Goal: Task Accomplishment & Management: Complete application form

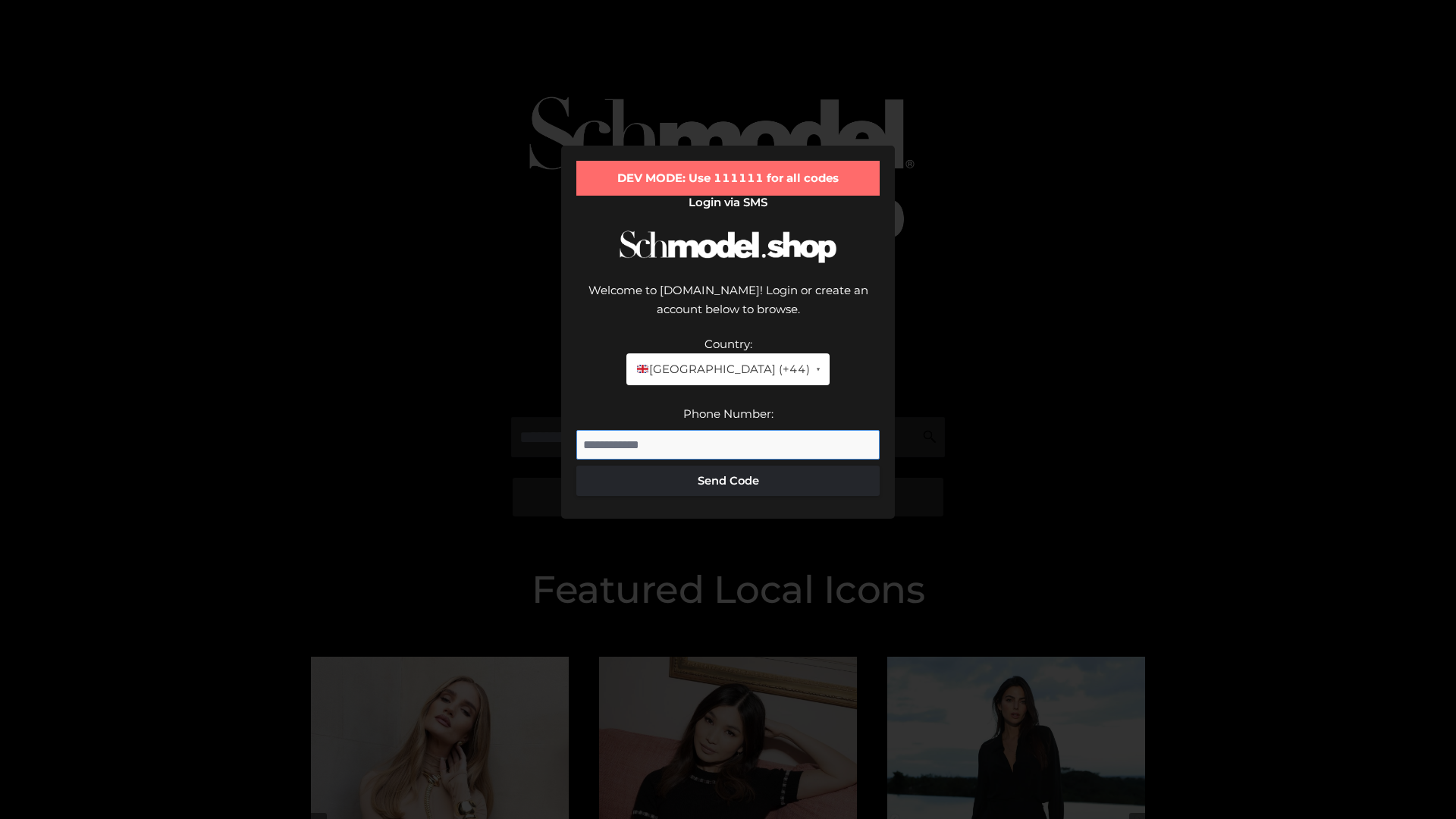
click at [728, 430] on input "Phone Number:" at bounding box center [728, 445] width 304 height 31
type input "**********"
click at [728, 466] on button "Send Code" at bounding box center [728, 481] width 304 height 31
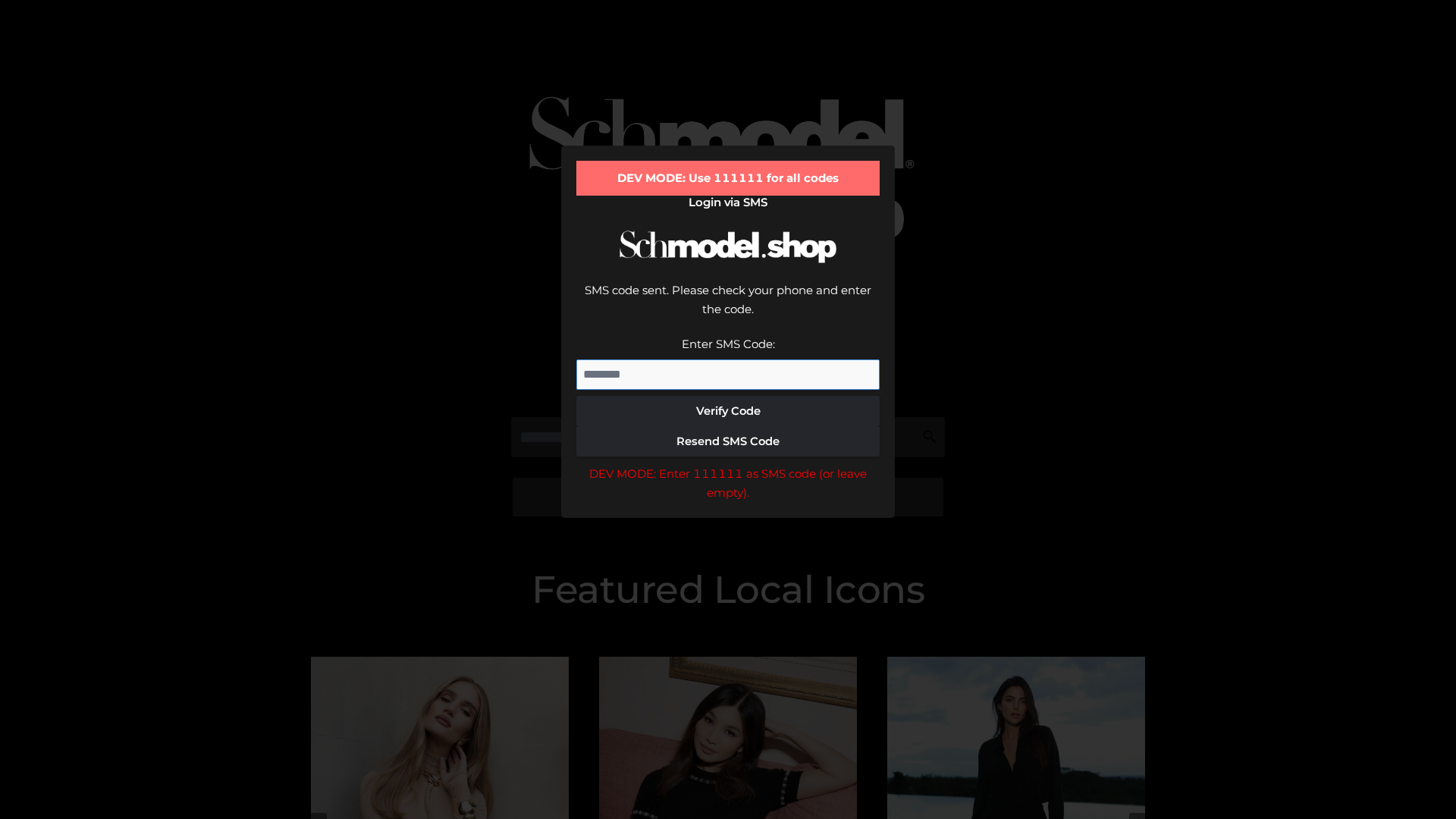
click at [728, 359] on input "Enter SMS Code:" at bounding box center [728, 374] width 304 height 31
type input "******"
click at [728, 396] on button "Verify Code" at bounding box center [728, 410] width 304 height 31
click at [728, 464] on div "DEV MODE: Enter 111111 as SMS code (or leave empty)." at bounding box center [728, 483] width 304 height 39
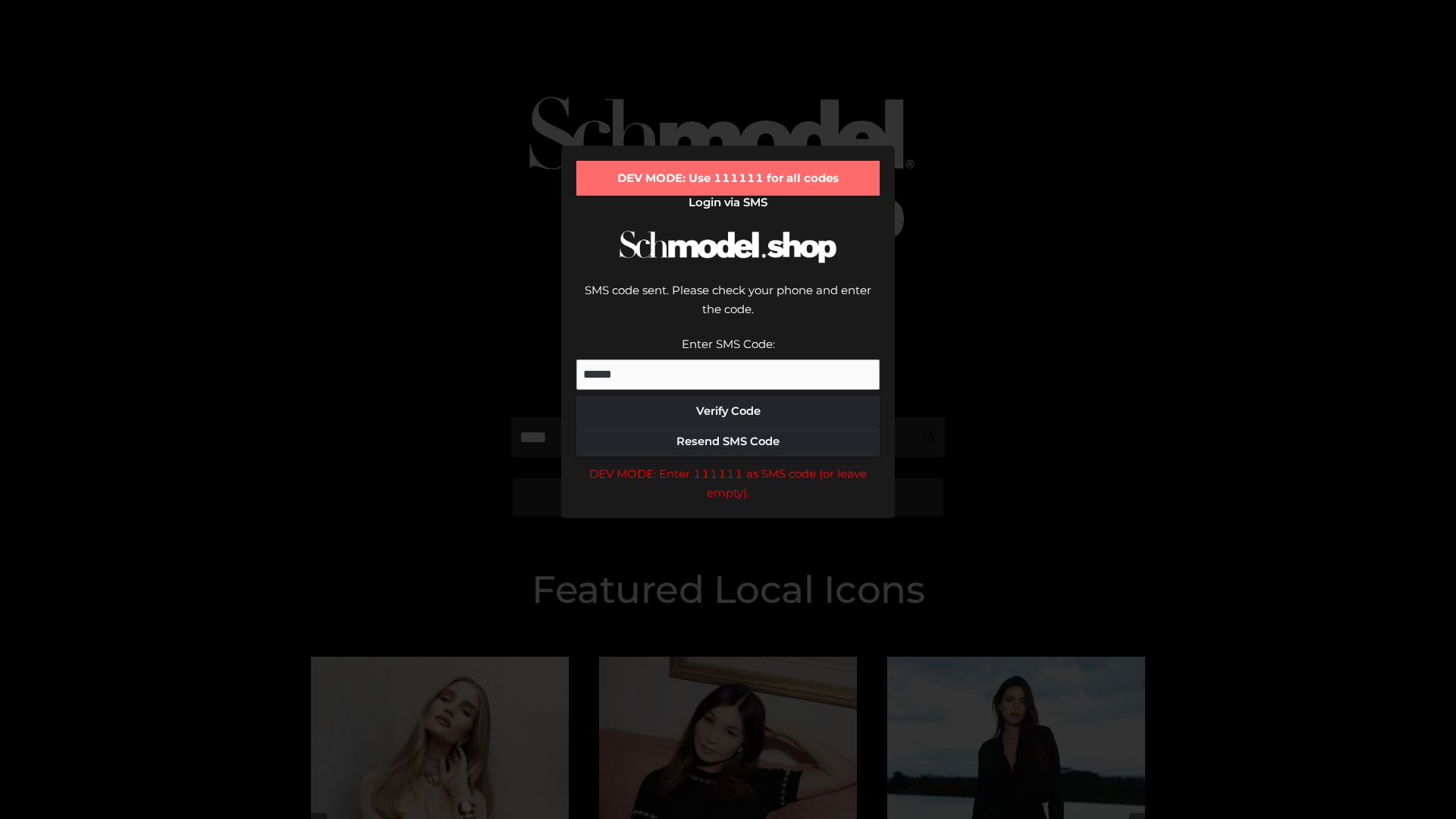
click at [728, 464] on div "DEV MODE: Enter 111111 as SMS code (or leave empty)." at bounding box center [728, 483] width 304 height 39
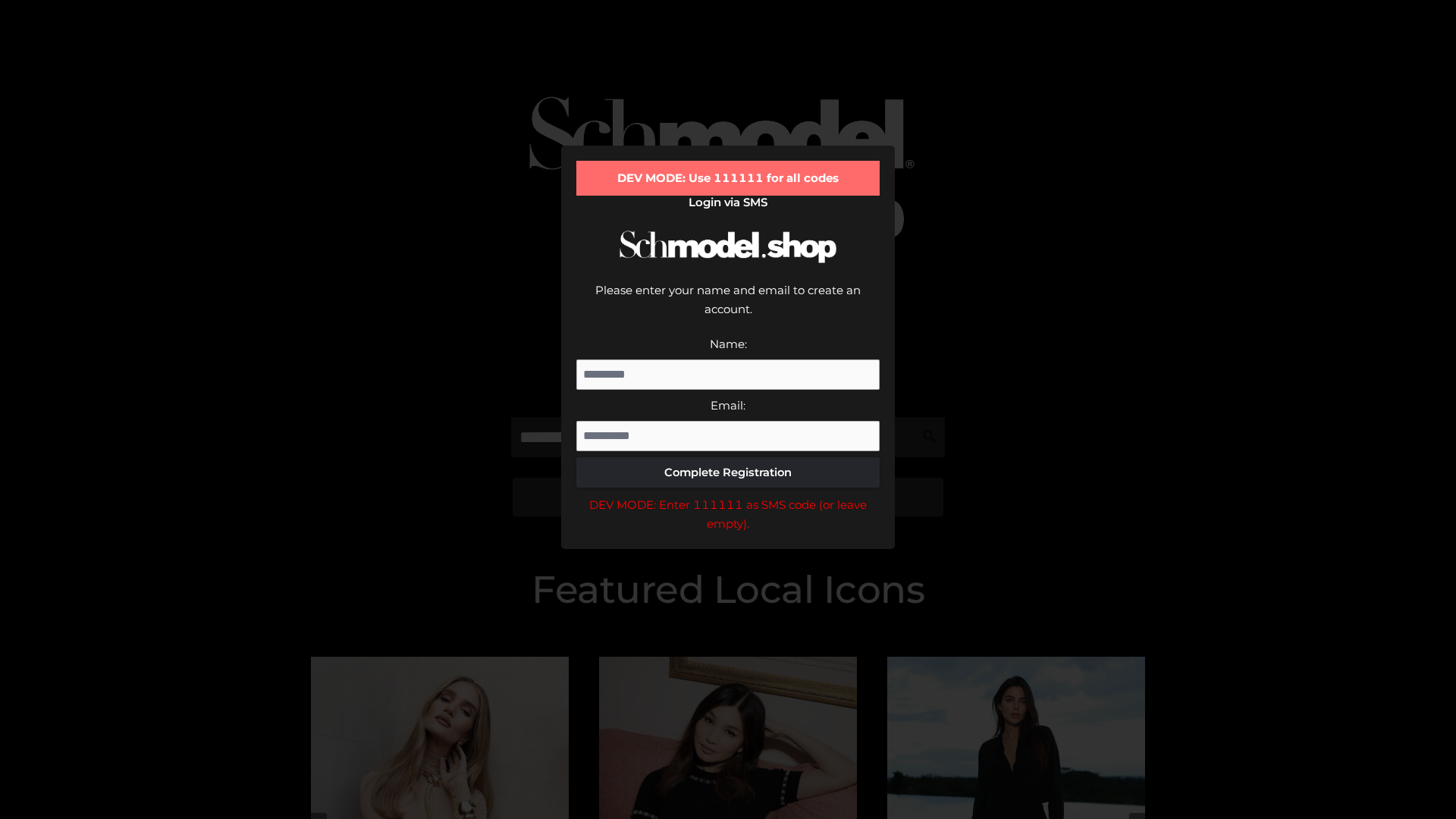
click at [728, 496] on div "DEV MODE: Enter 111111 as SMS code (or leave empty)." at bounding box center [728, 514] width 304 height 39
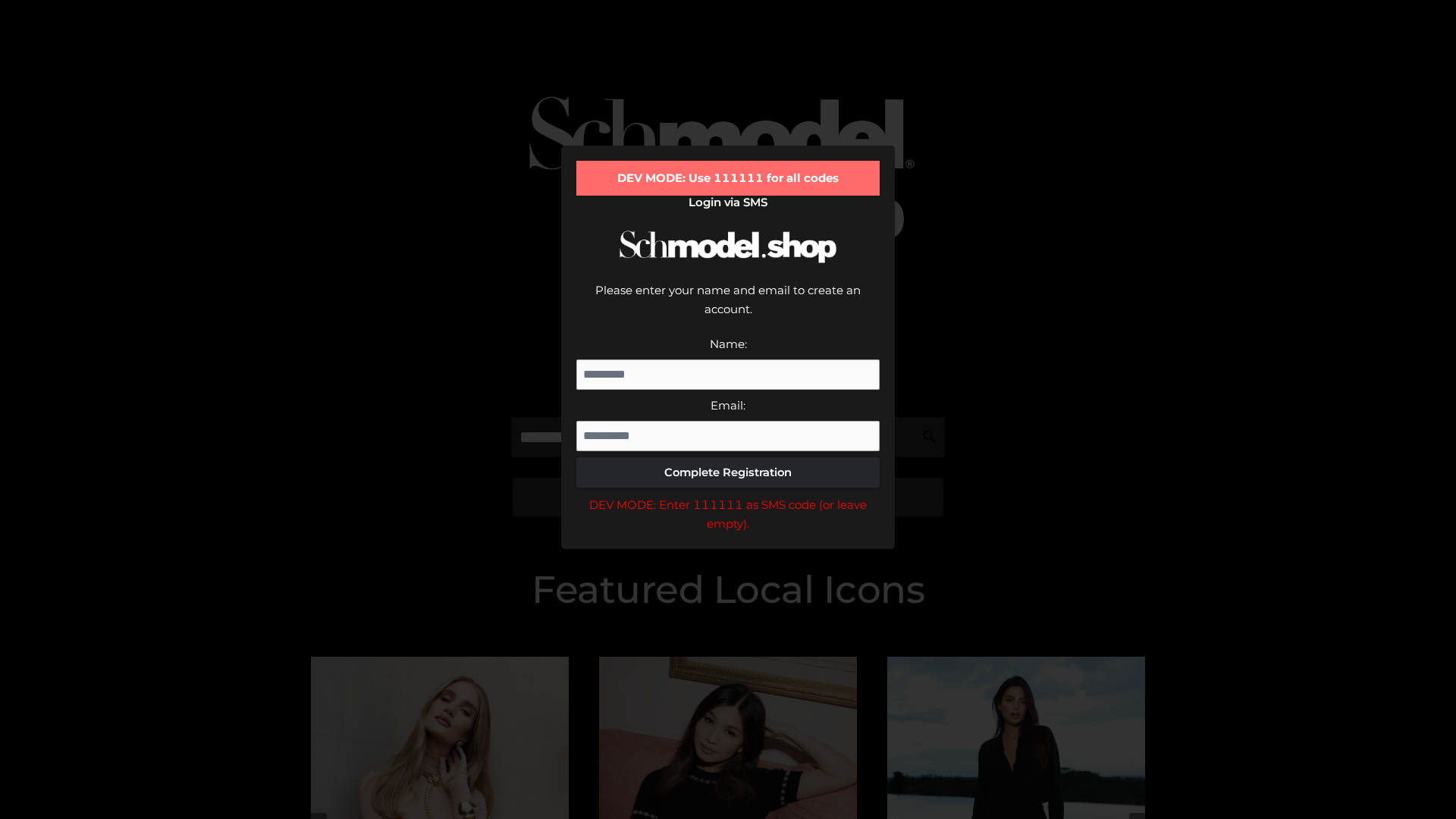
click at [728, 496] on div "DEV MODE: Enter 111111 as SMS code (or leave empty)." at bounding box center [728, 514] width 304 height 39
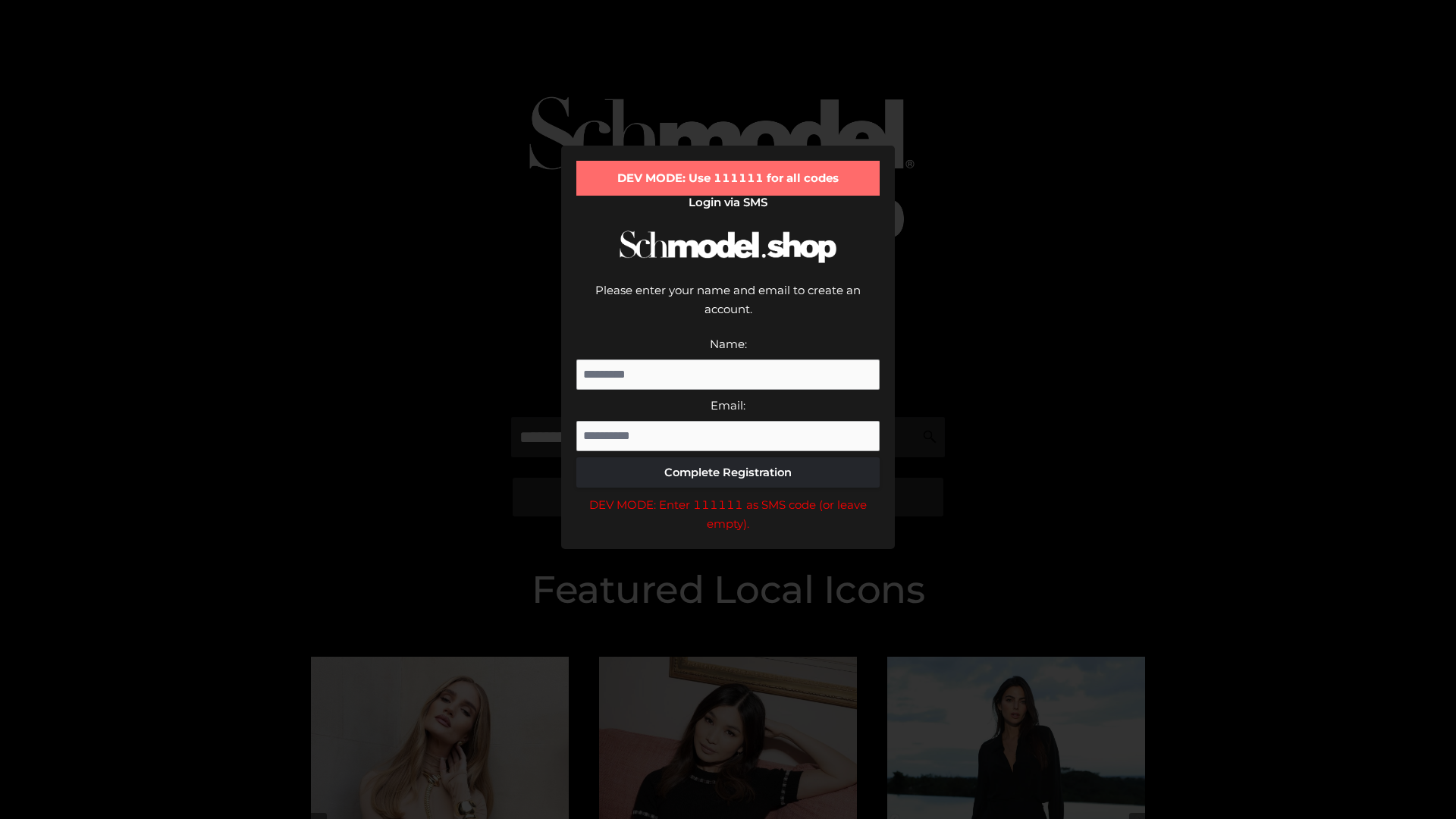
click at [728, 496] on div "DEV MODE: Enter 111111 as SMS code (or leave empty)." at bounding box center [728, 514] width 304 height 39
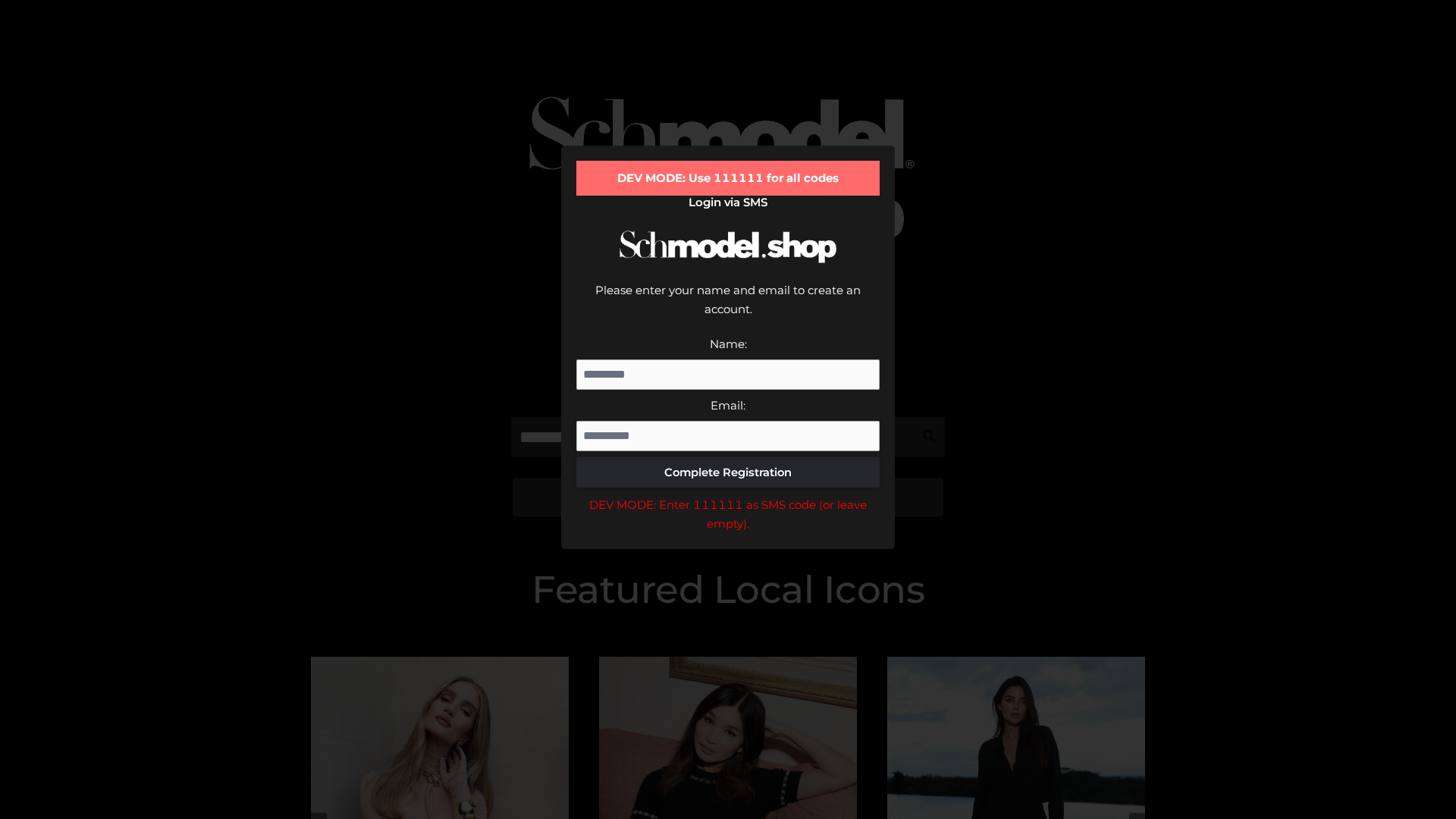
click at [728, 496] on div "DEV MODE: Enter 111111 as SMS code (or leave empty)." at bounding box center [728, 514] width 304 height 39
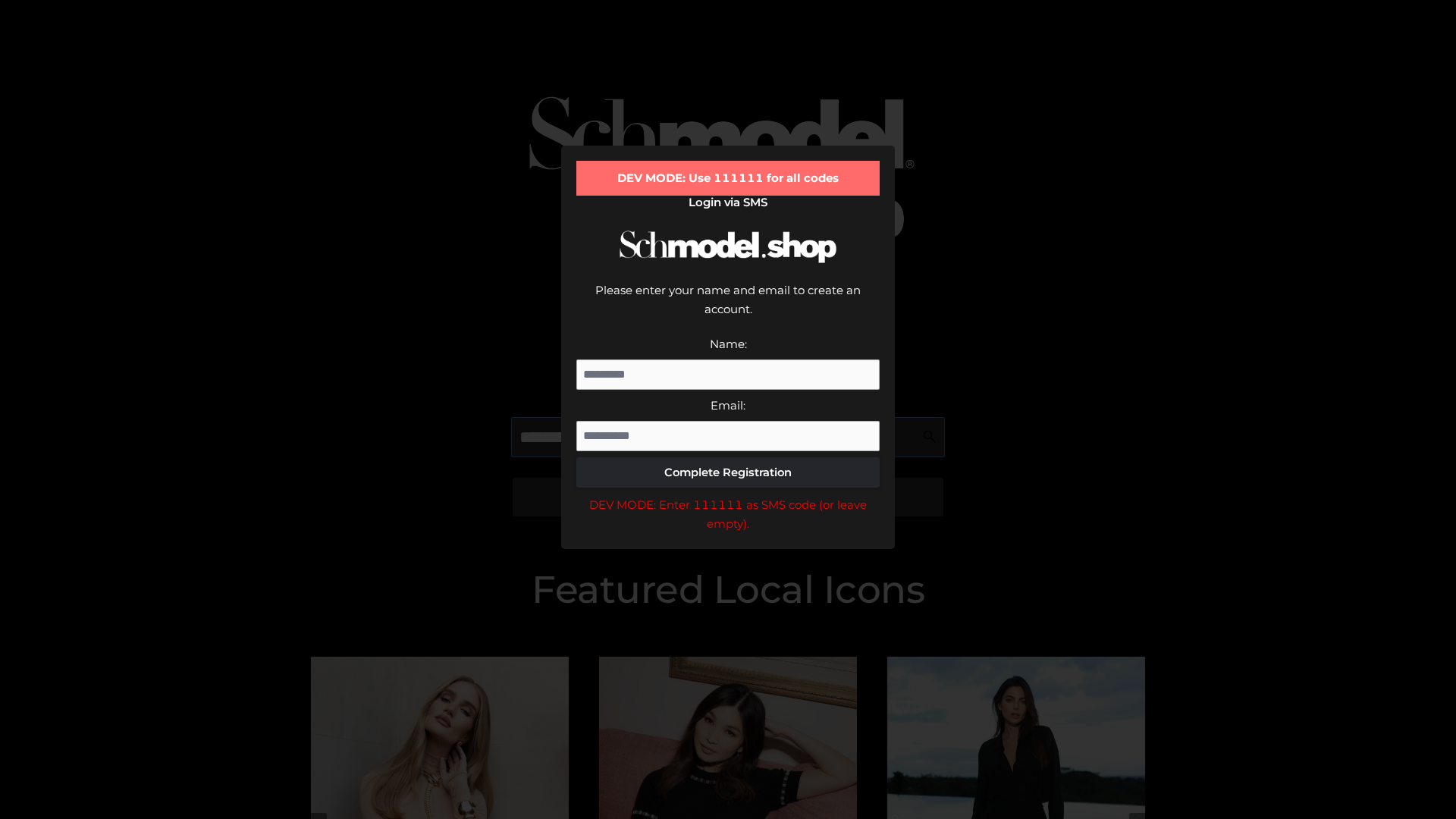
scroll to position [0, 38]
click at [728, 496] on div "DEV MODE: Enter 111111 as SMS code (or leave empty)." at bounding box center [728, 514] width 304 height 39
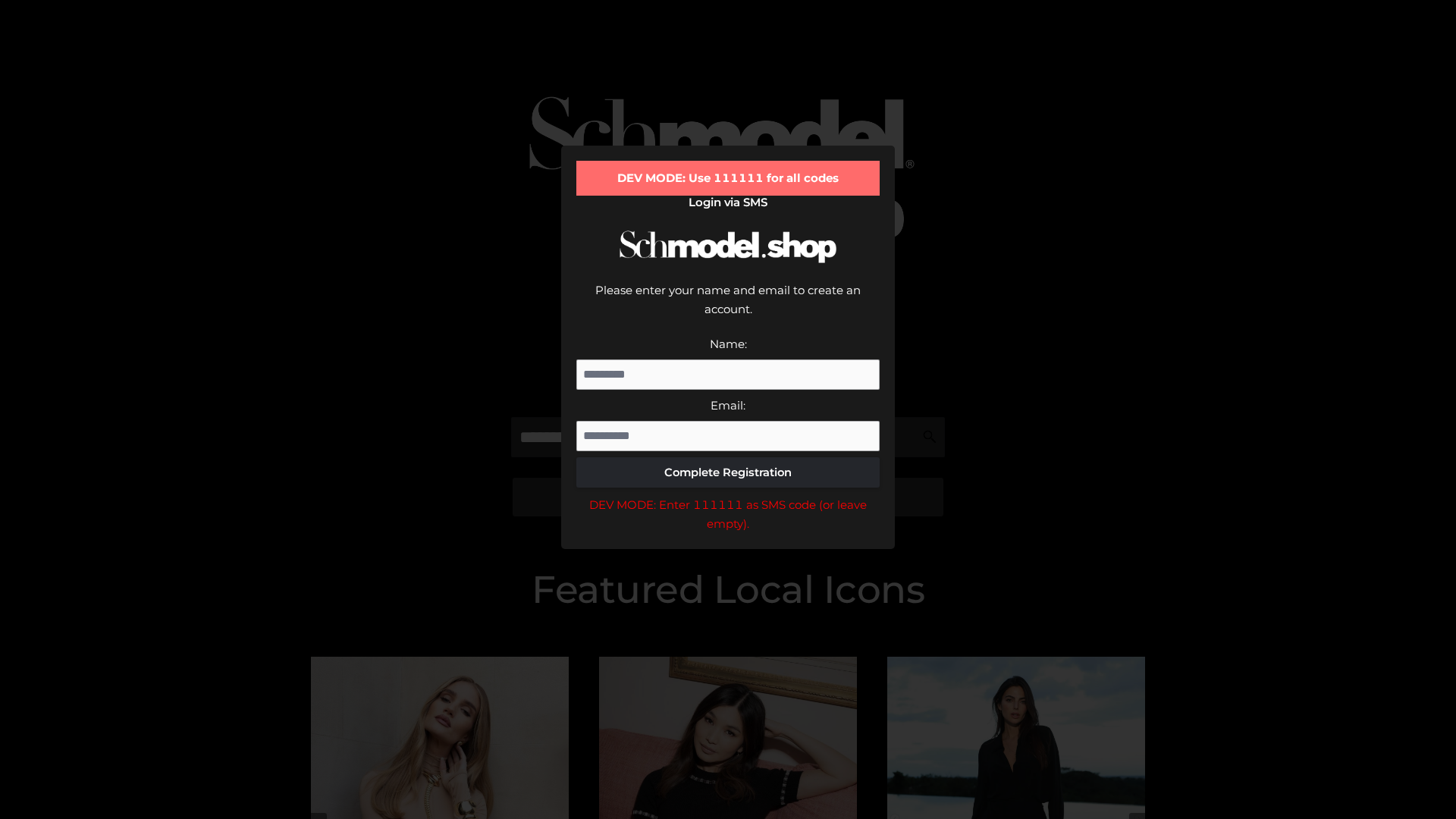
click at [728, 496] on div "DEV MODE: Enter 111111 as SMS code (or leave empty)." at bounding box center [728, 514] width 304 height 39
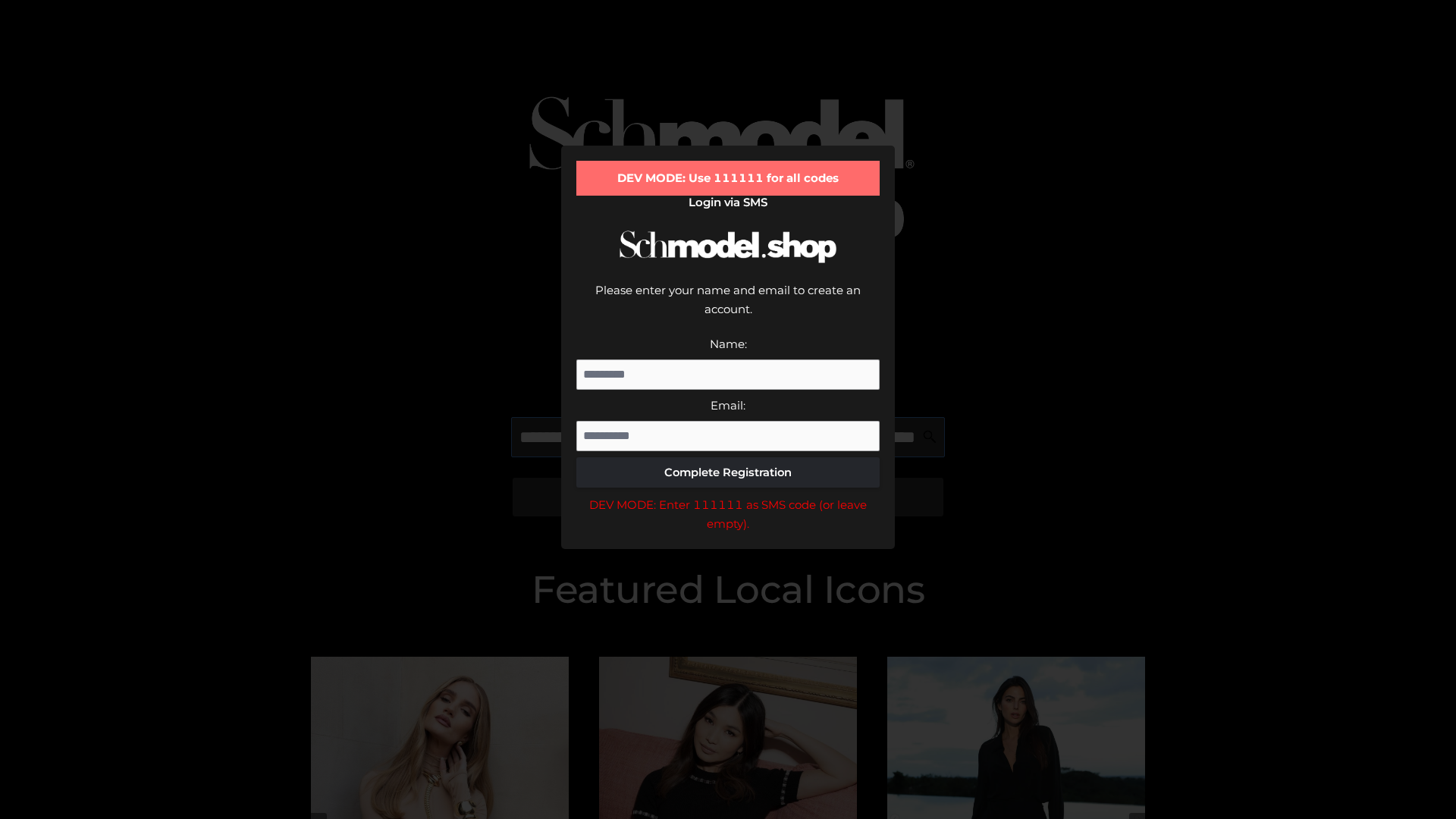
scroll to position [0, 133]
click at [728, 496] on div "DEV MODE: Enter 111111 as SMS code (or leave empty)." at bounding box center [728, 514] width 304 height 39
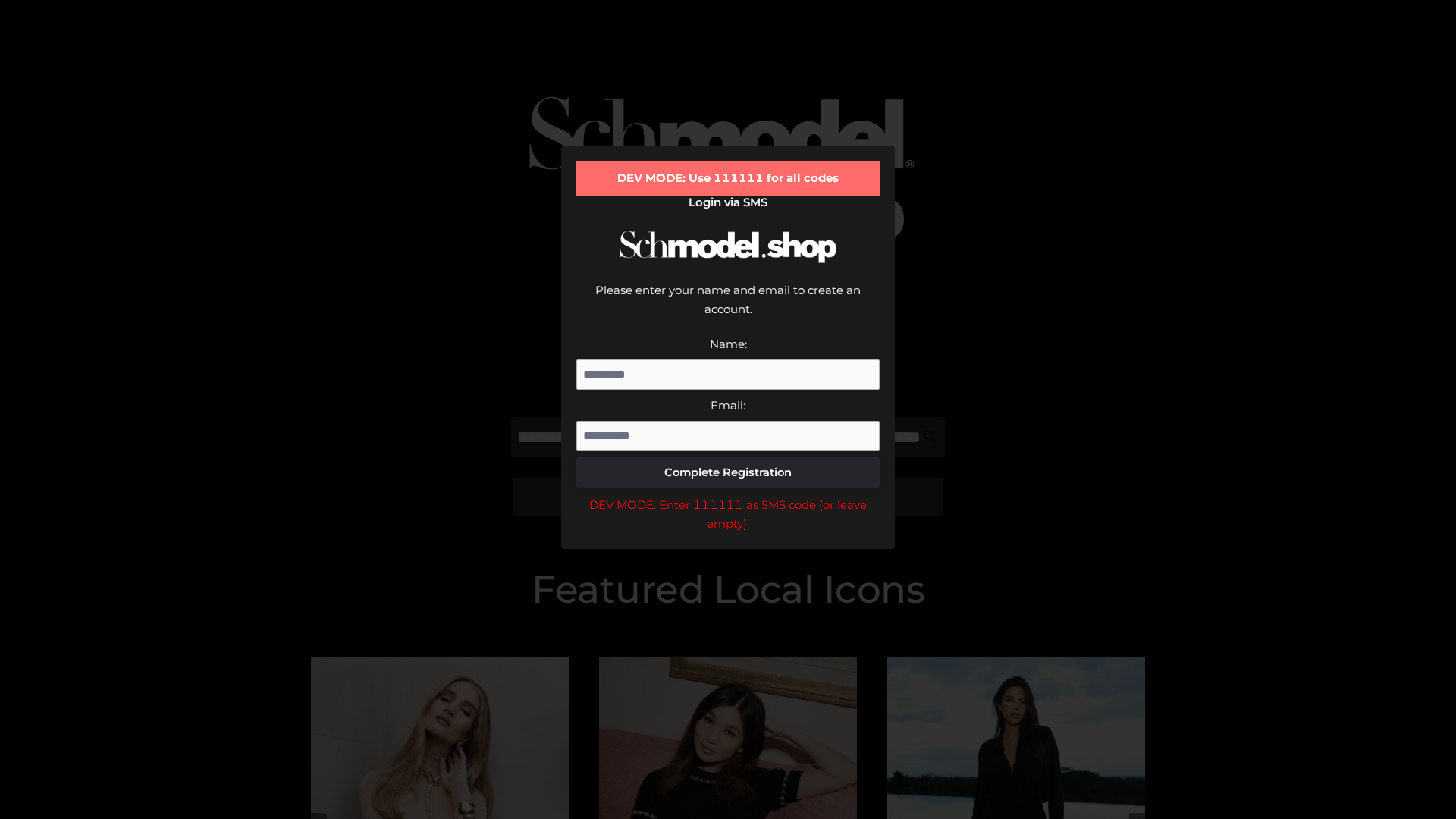
click at [728, 496] on div "DEV MODE: Enter 111111 as SMS code (or leave empty)." at bounding box center [728, 514] width 304 height 39
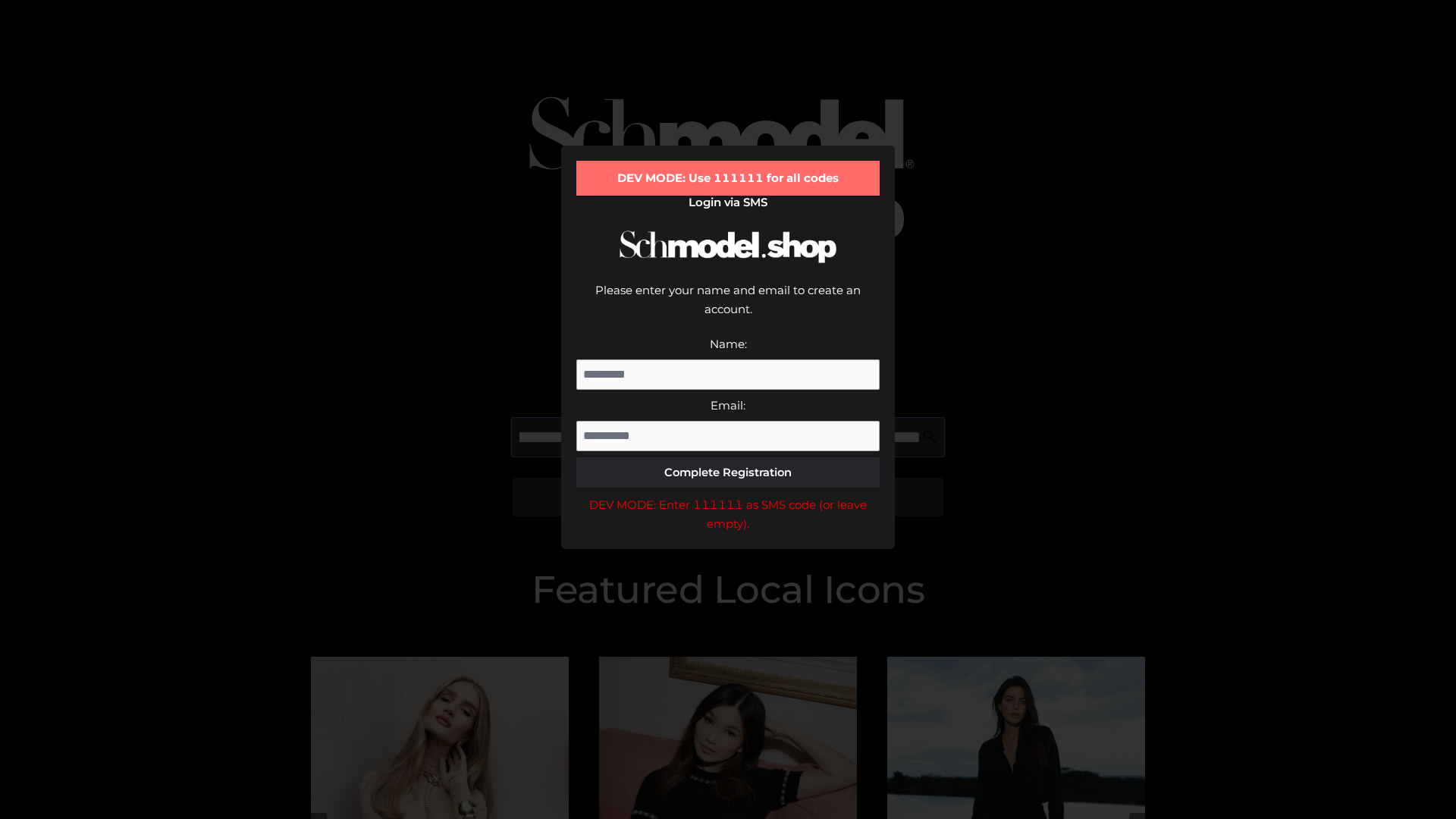
scroll to position [0, 220]
click at [728, 496] on div "DEV MODE: Enter 111111 as SMS code (or leave empty)." at bounding box center [728, 514] width 304 height 39
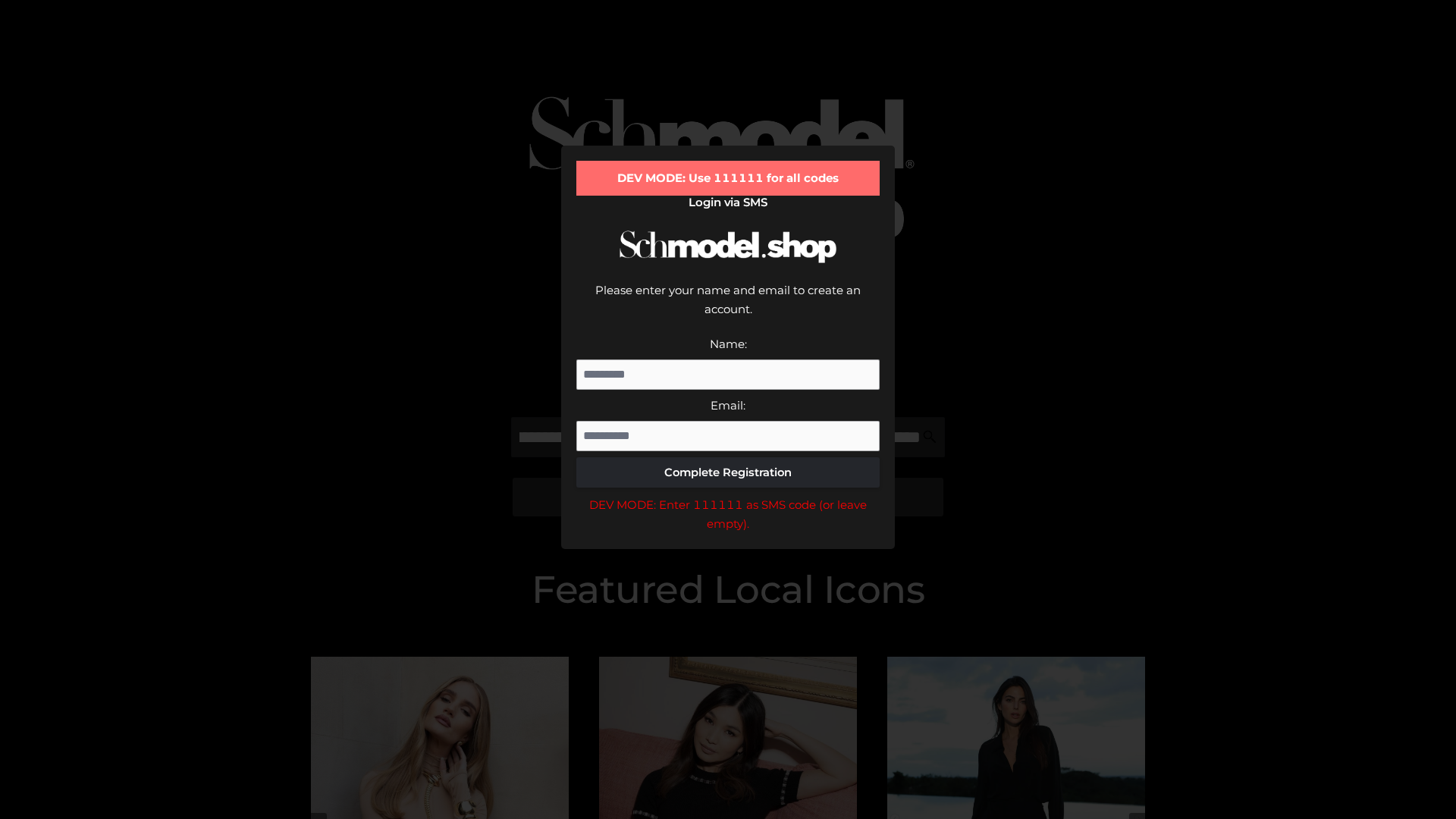
click at [728, 496] on div "DEV MODE: Enter 111111 as SMS code (or leave empty)." at bounding box center [728, 514] width 304 height 39
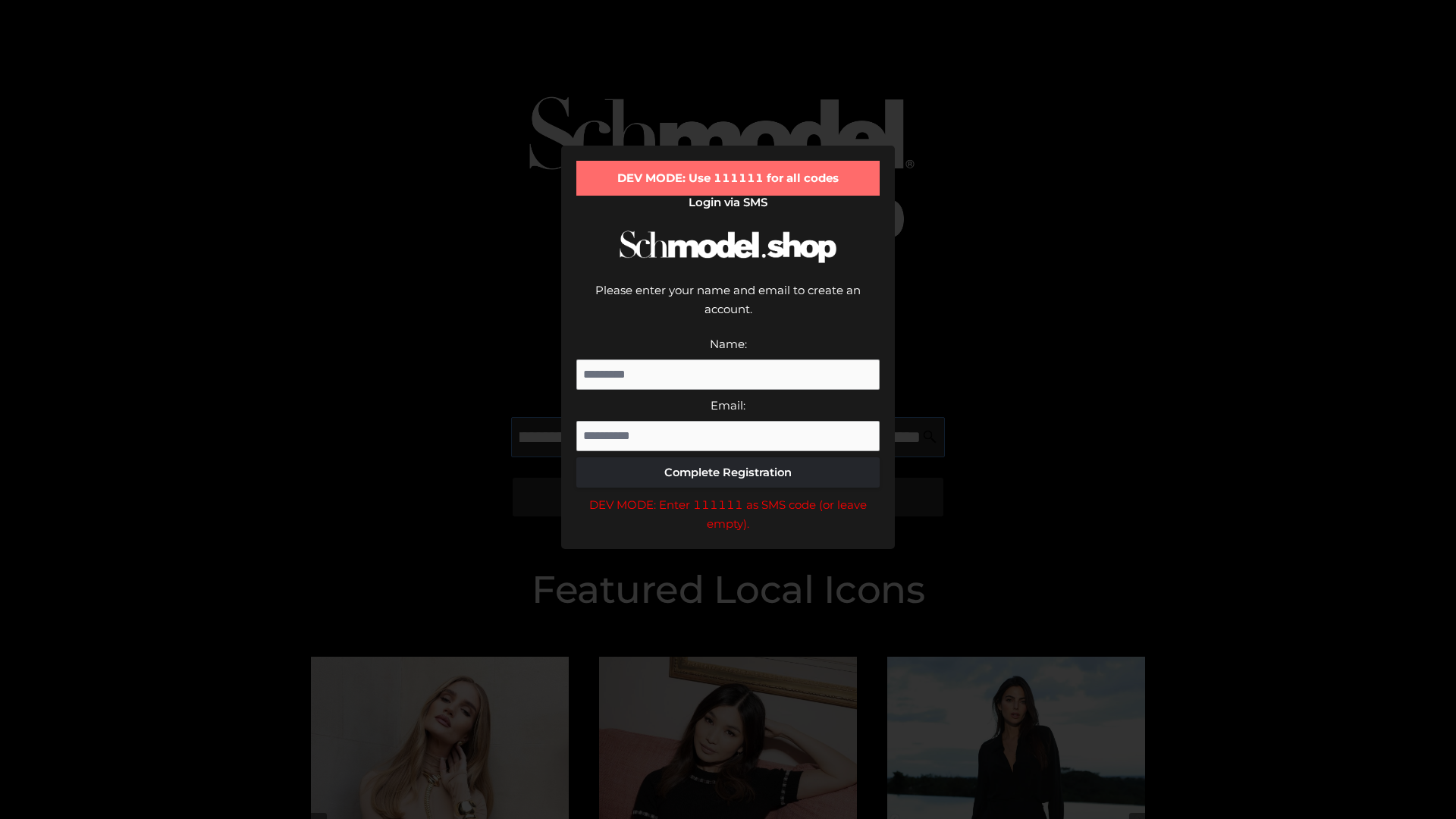
scroll to position [0, 313]
click at [728, 496] on div "DEV MODE: Enter 111111 as SMS code (or leave empty)." at bounding box center [728, 514] width 304 height 39
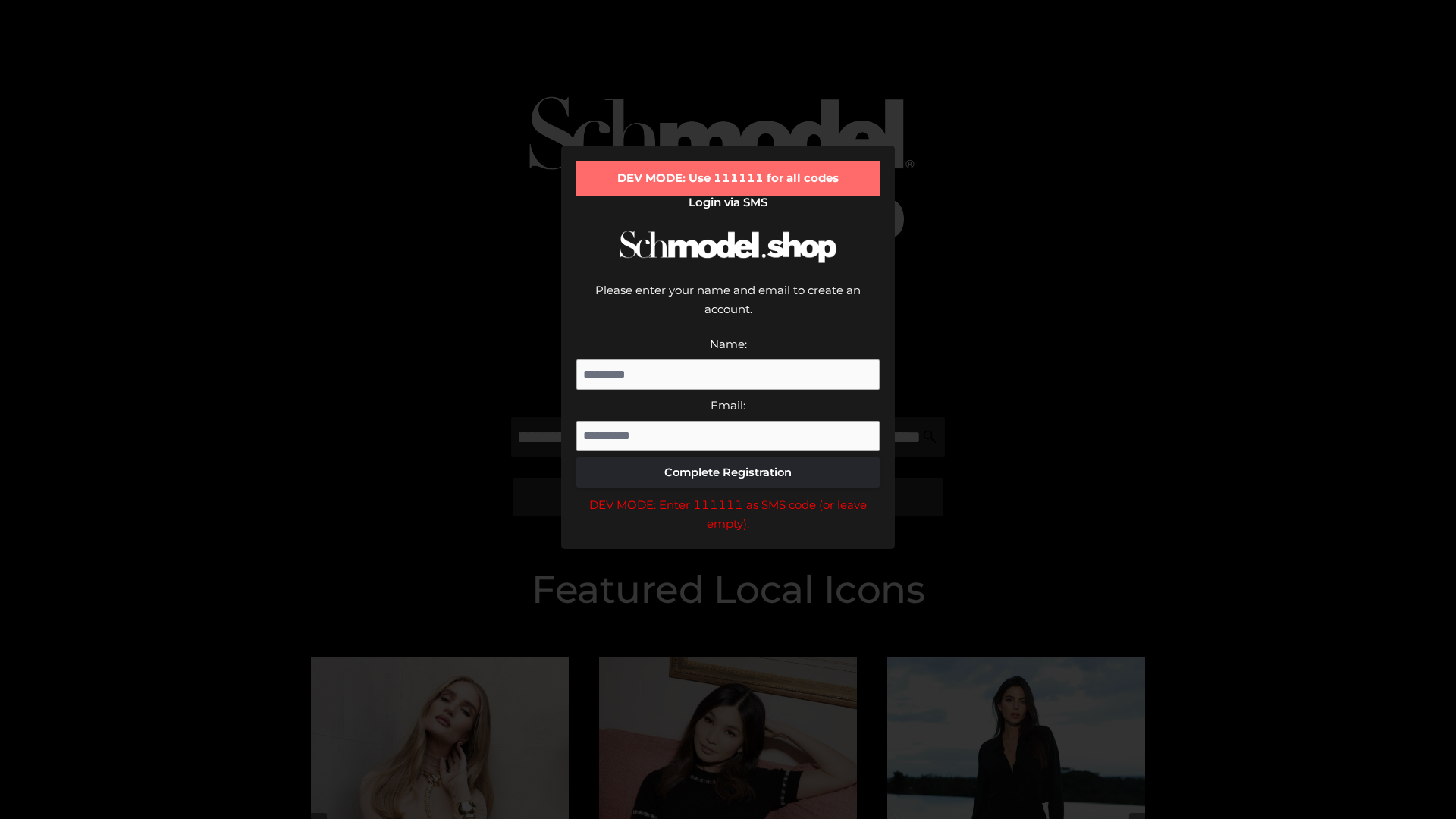
click at [728, 496] on div "DEV MODE: Enter 111111 as SMS code (or leave empty)." at bounding box center [728, 514] width 304 height 39
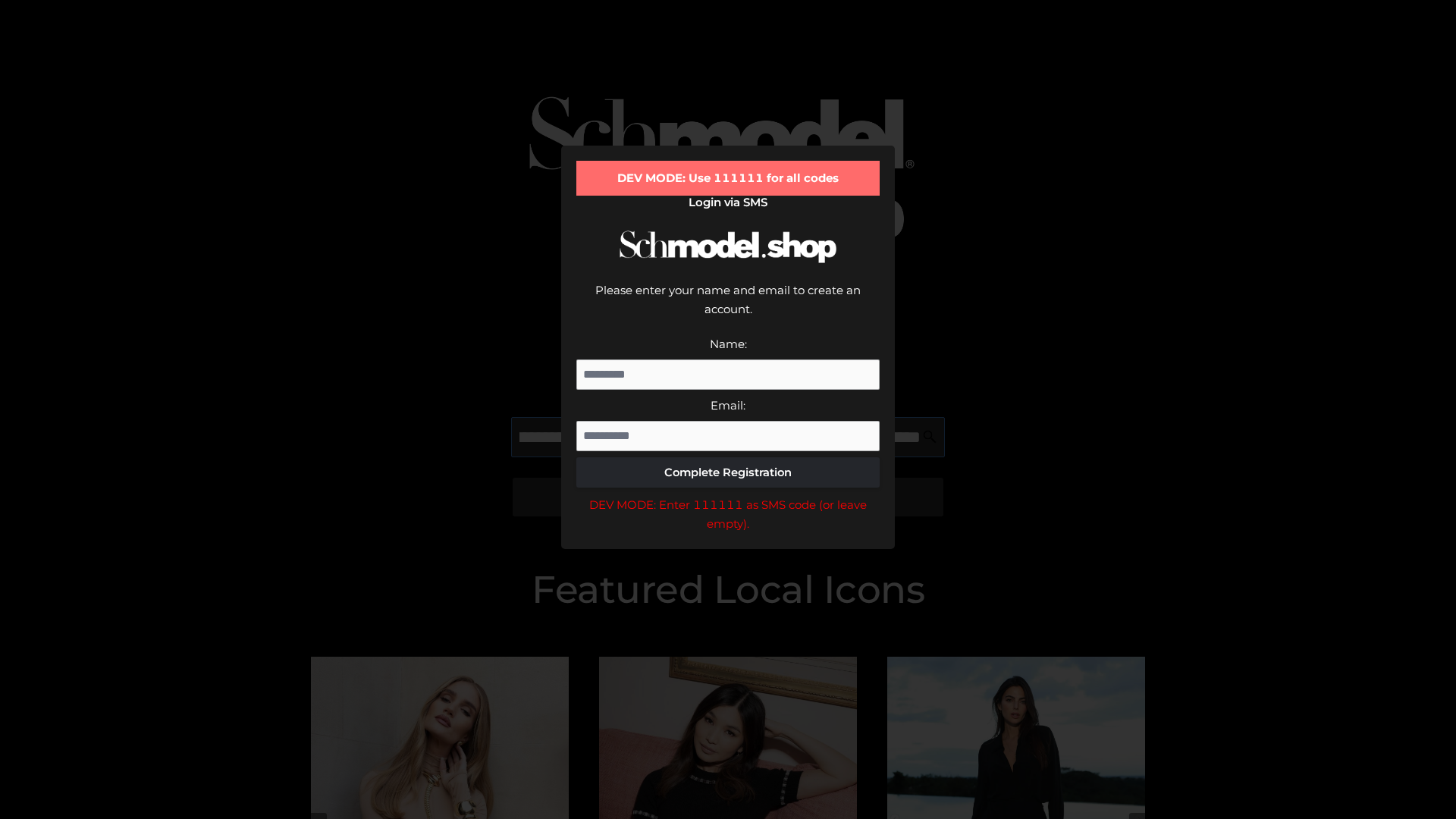
scroll to position [0, 408]
click at [728, 496] on div "DEV MODE: Enter 111111 as SMS code (or leave empty)." at bounding box center [728, 514] width 304 height 39
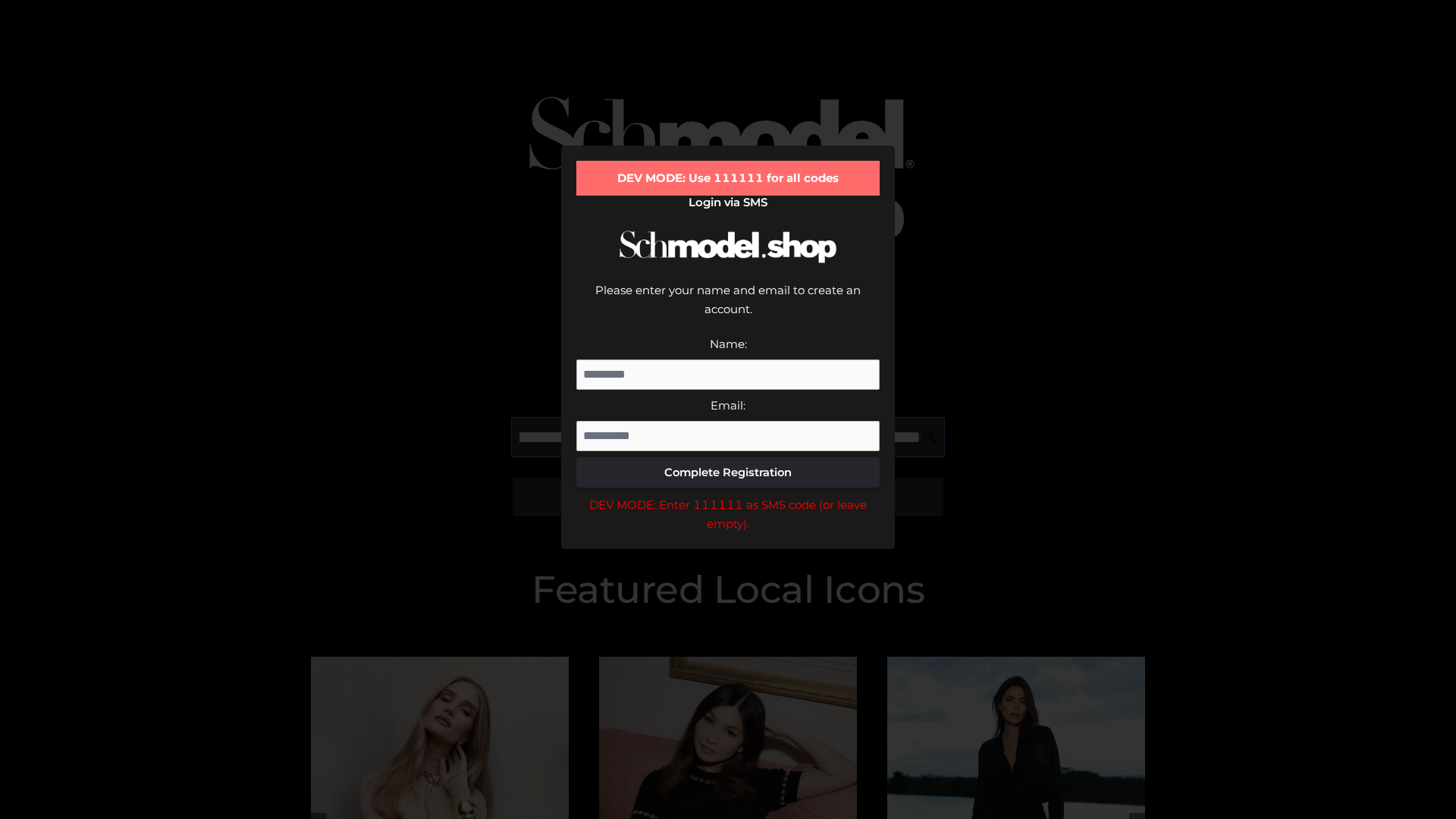
type input "**********"
